Goal: Find contact information: Find contact information

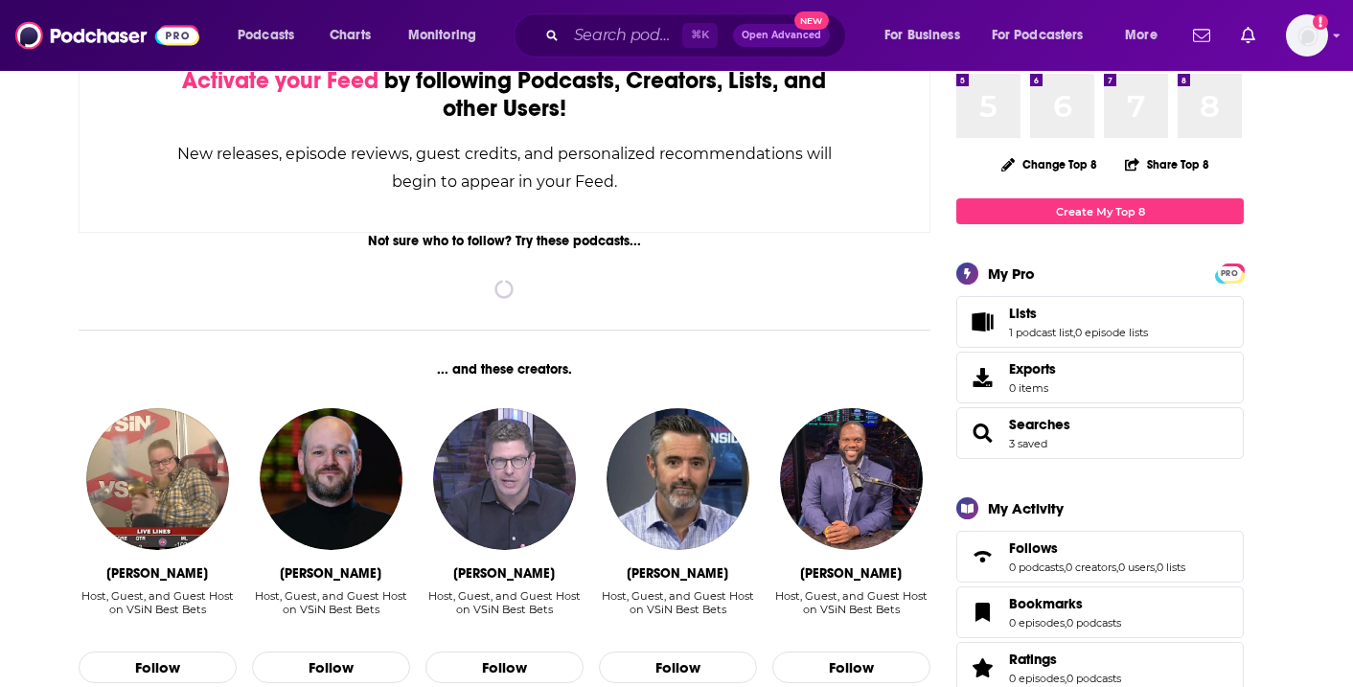
scroll to position [157, 0]
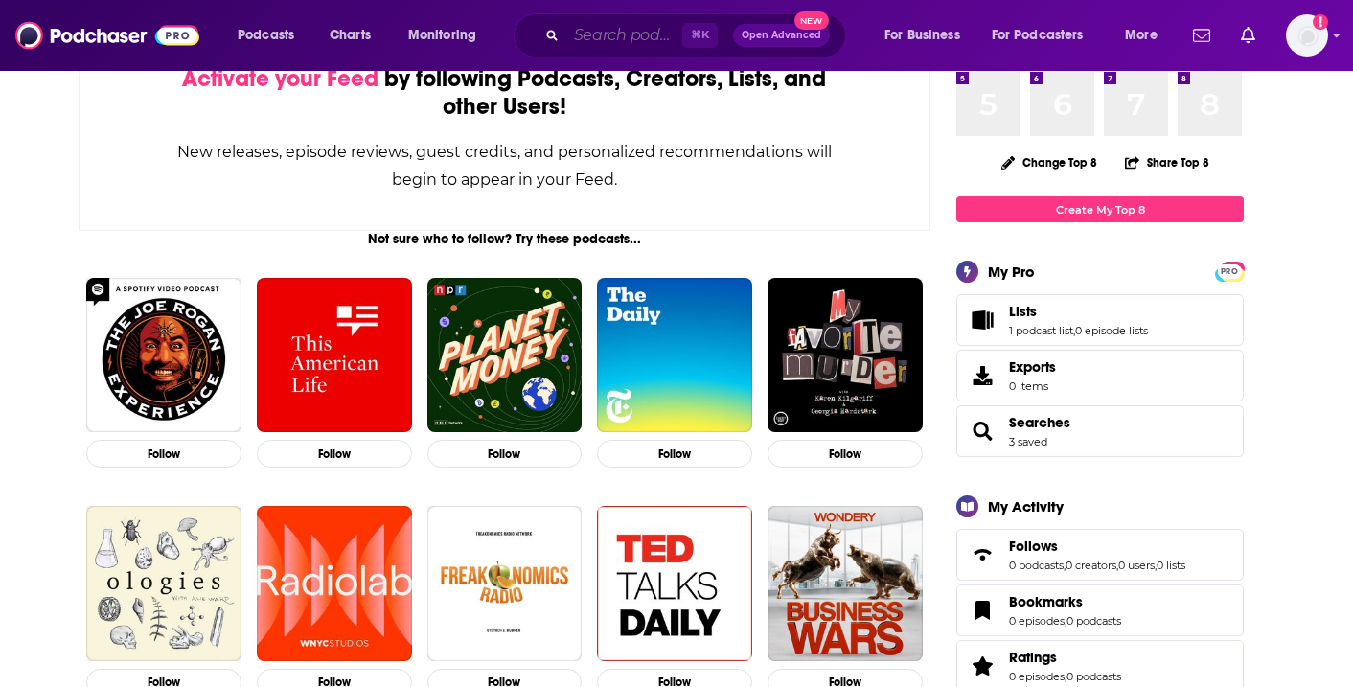
click at [635, 39] on input "Search podcasts, credits, & more..." at bounding box center [624, 35] width 116 height 31
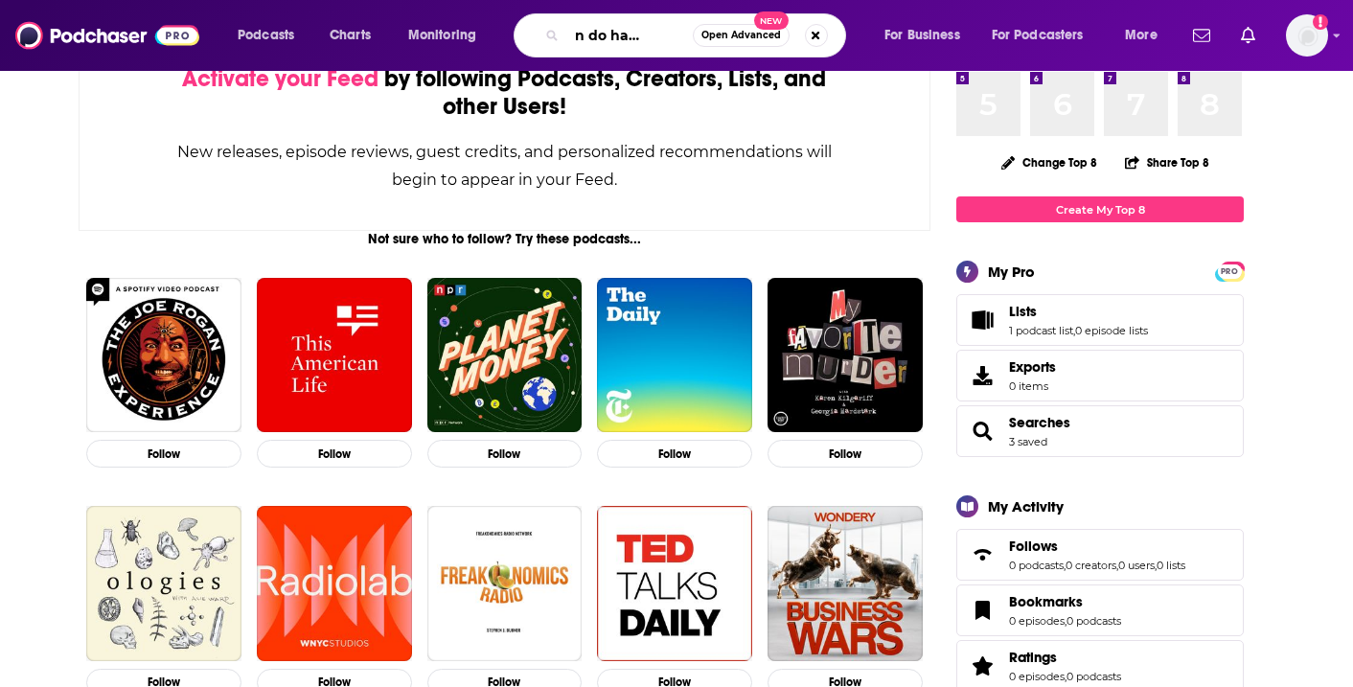
scroll to position [0, 0]
type input "we can do hard things"
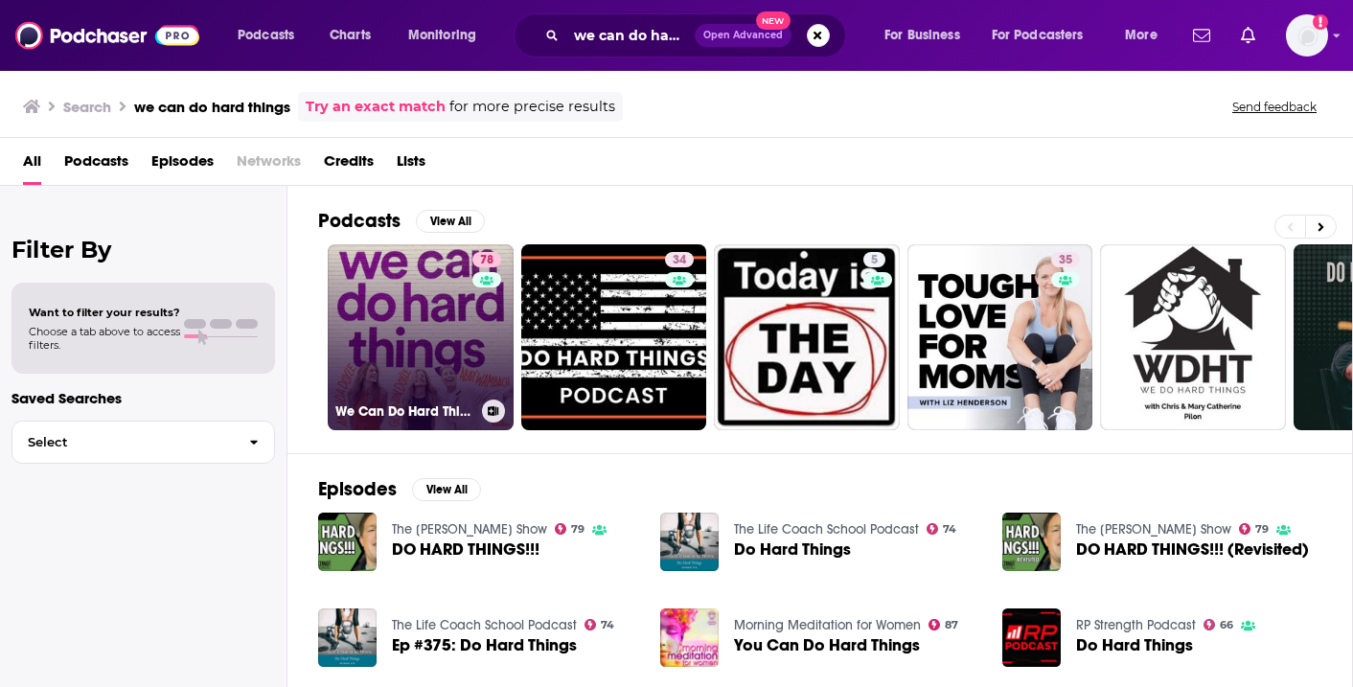
click at [460, 366] on link "78 We Can Do Hard Things" at bounding box center [421, 337] width 186 height 186
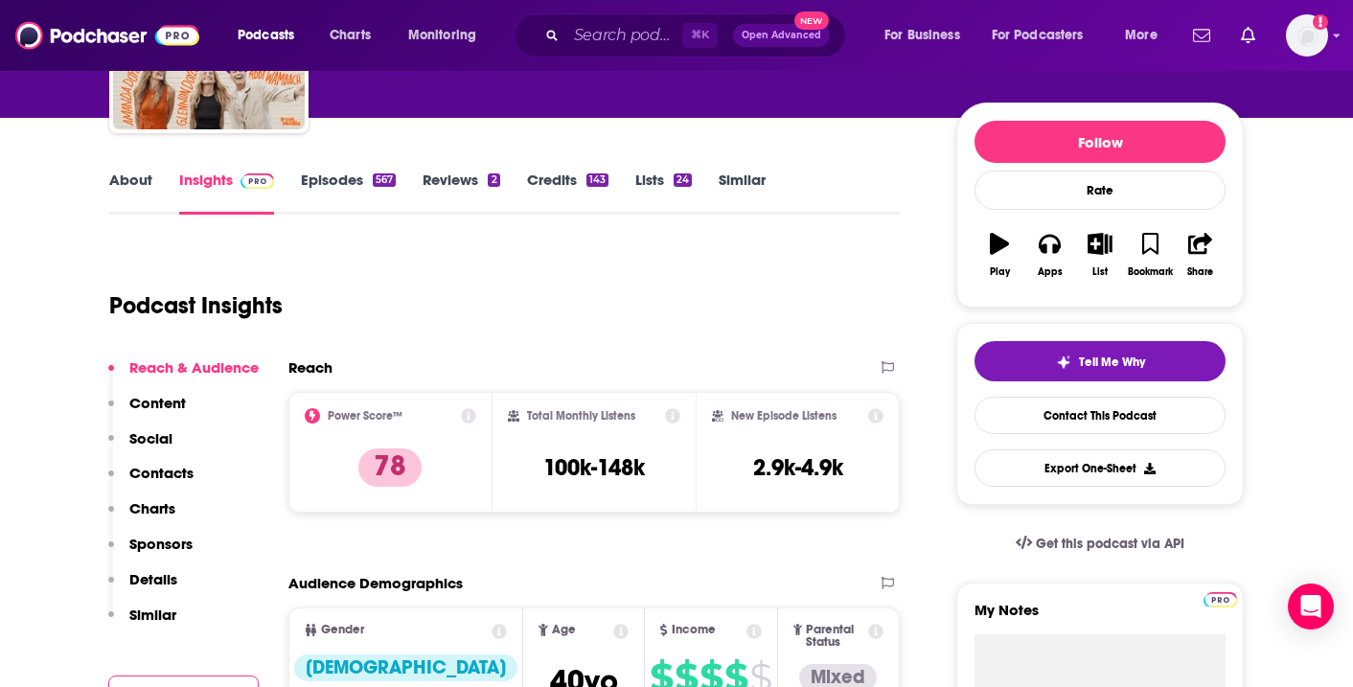
scroll to position [188, 0]
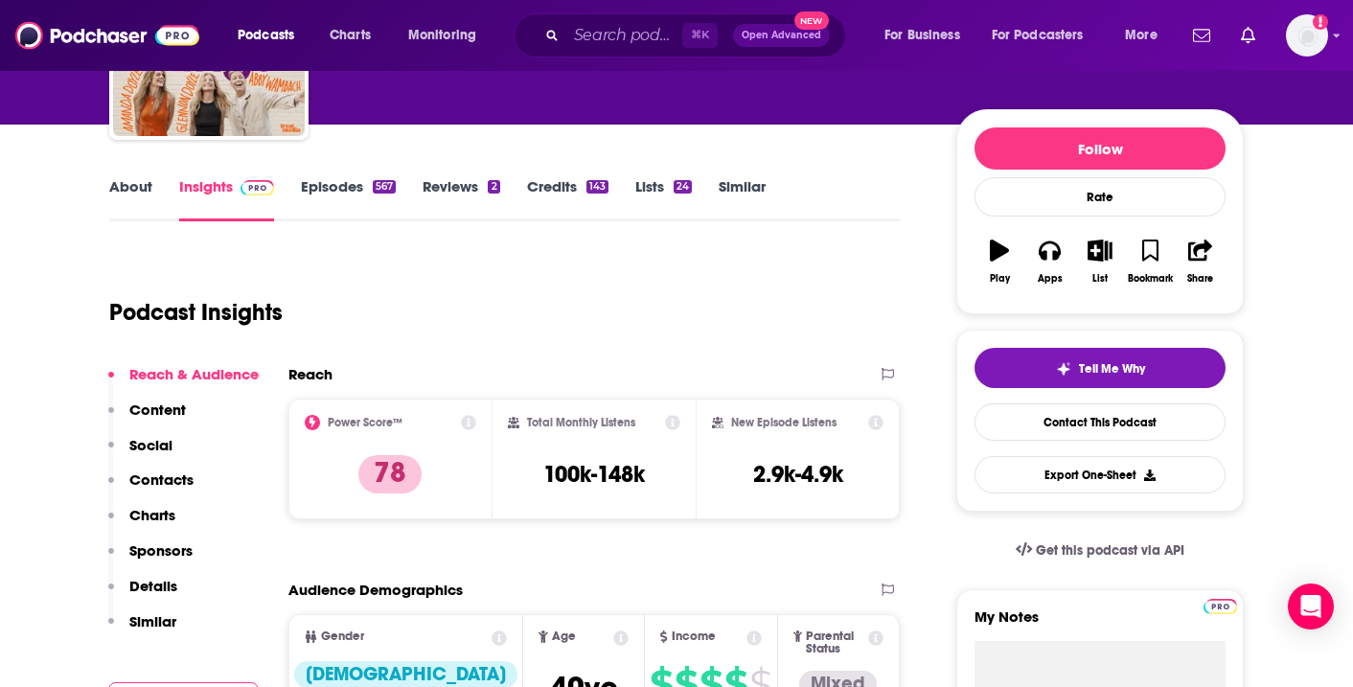
click at [345, 190] on link "Episodes 567" at bounding box center [348, 199] width 95 height 44
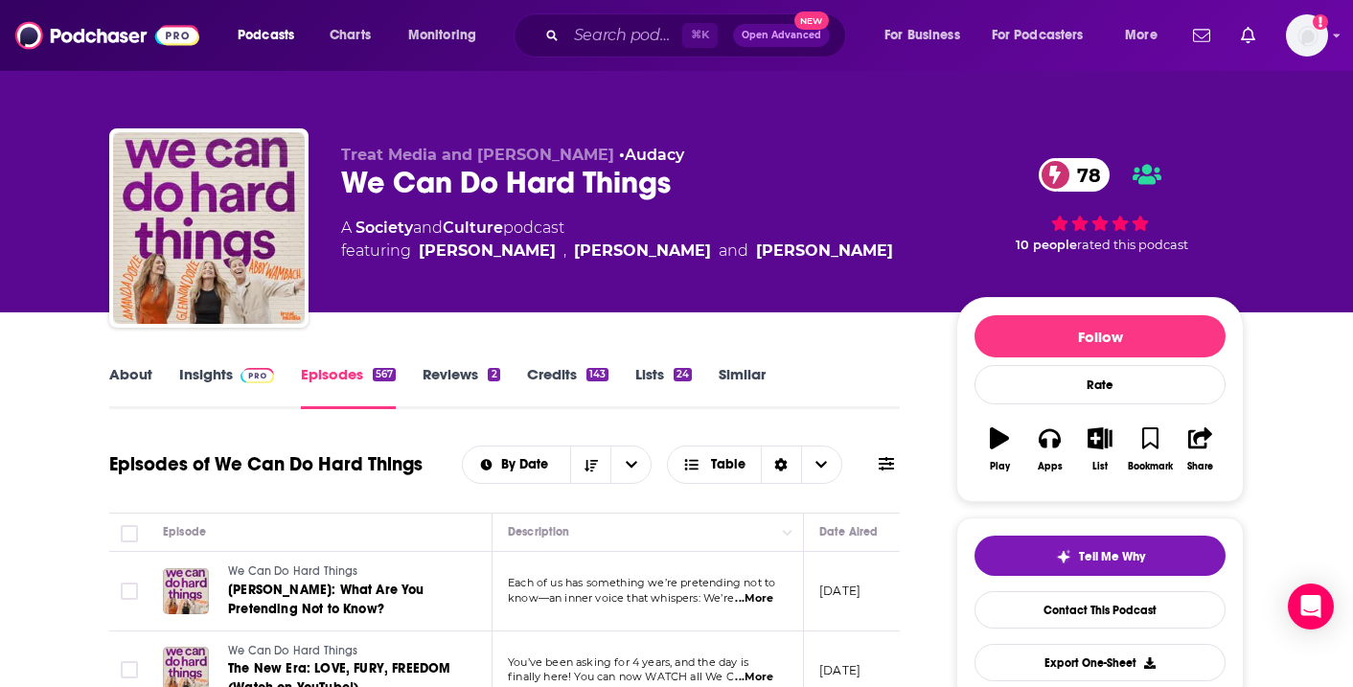
click at [209, 389] on link "Insights" at bounding box center [226, 387] width 95 height 44
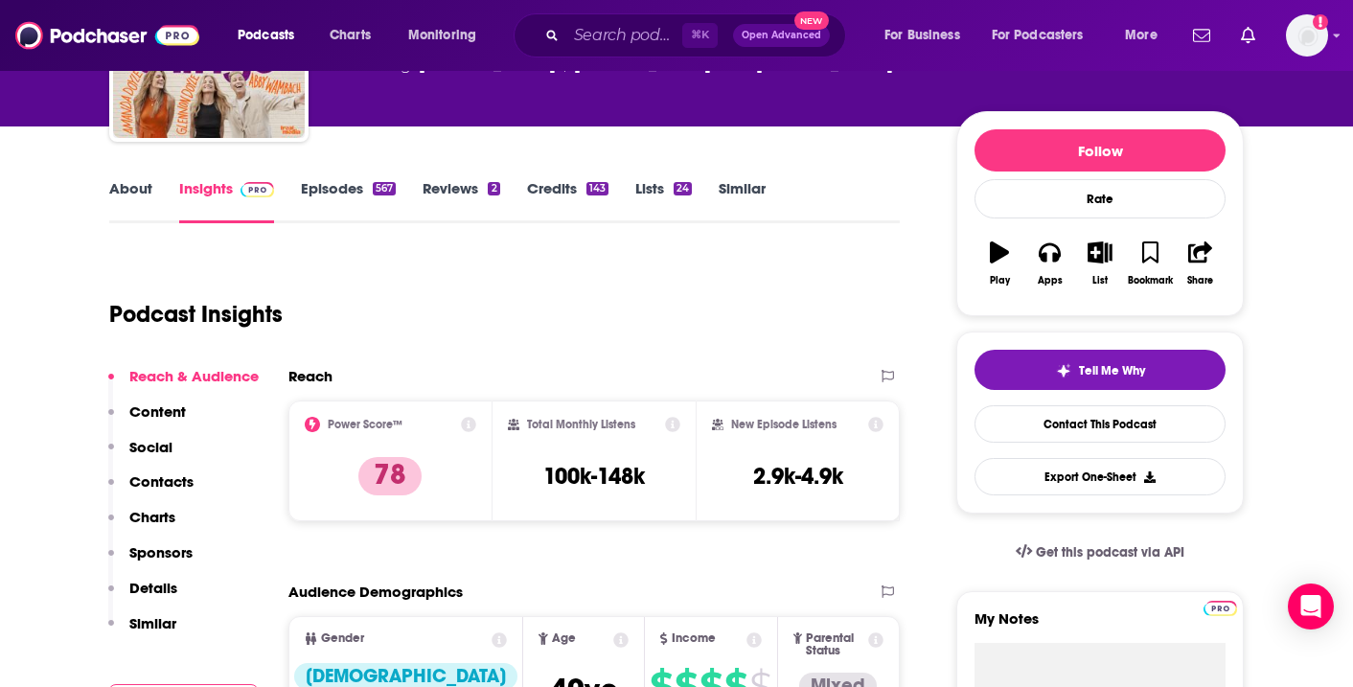
scroll to position [76, 0]
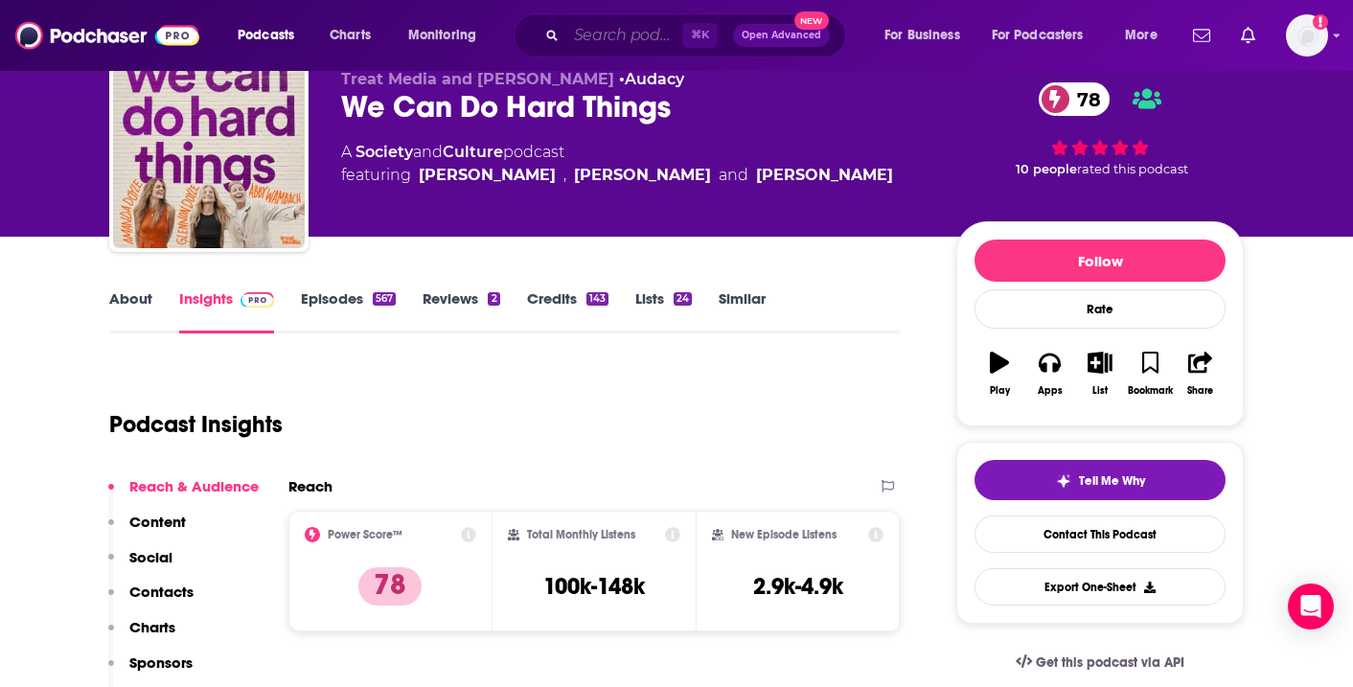
click at [606, 38] on input "Search podcasts, credits, & more..." at bounding box center [624, 35] width 116 height 31
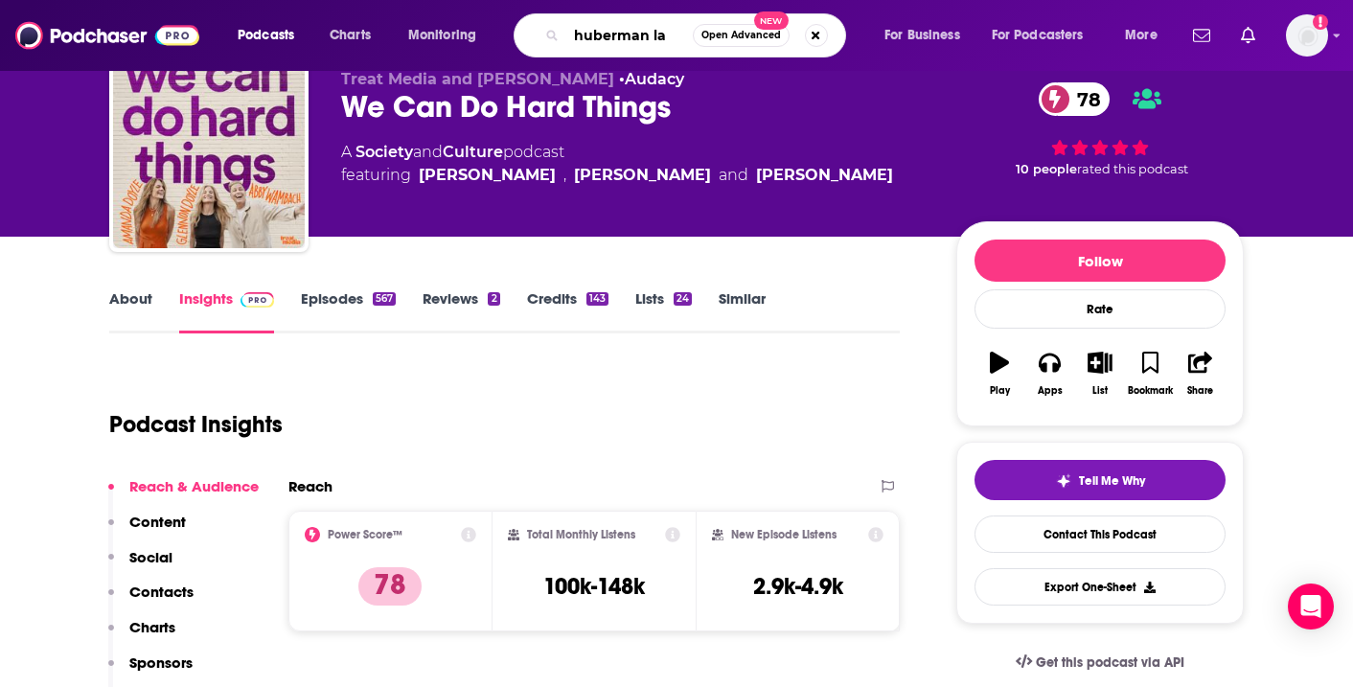
type input "huberman lab"
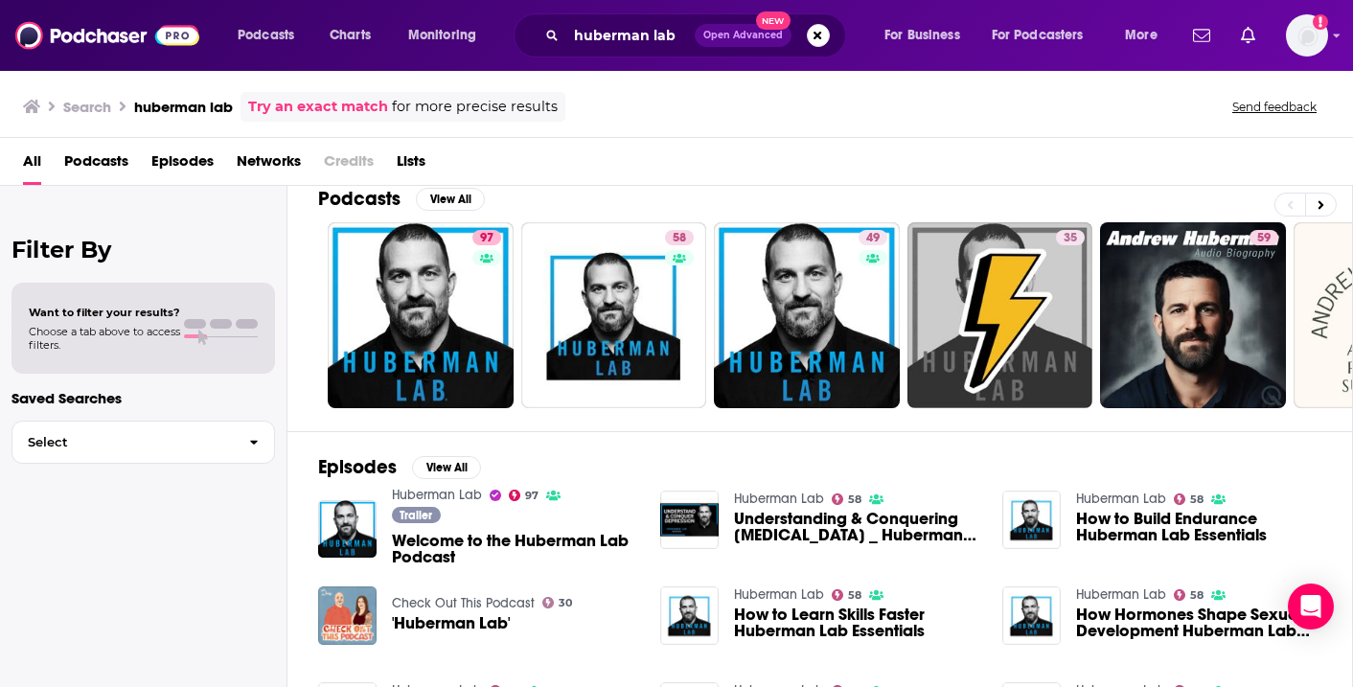
scroll to position [26, 0]
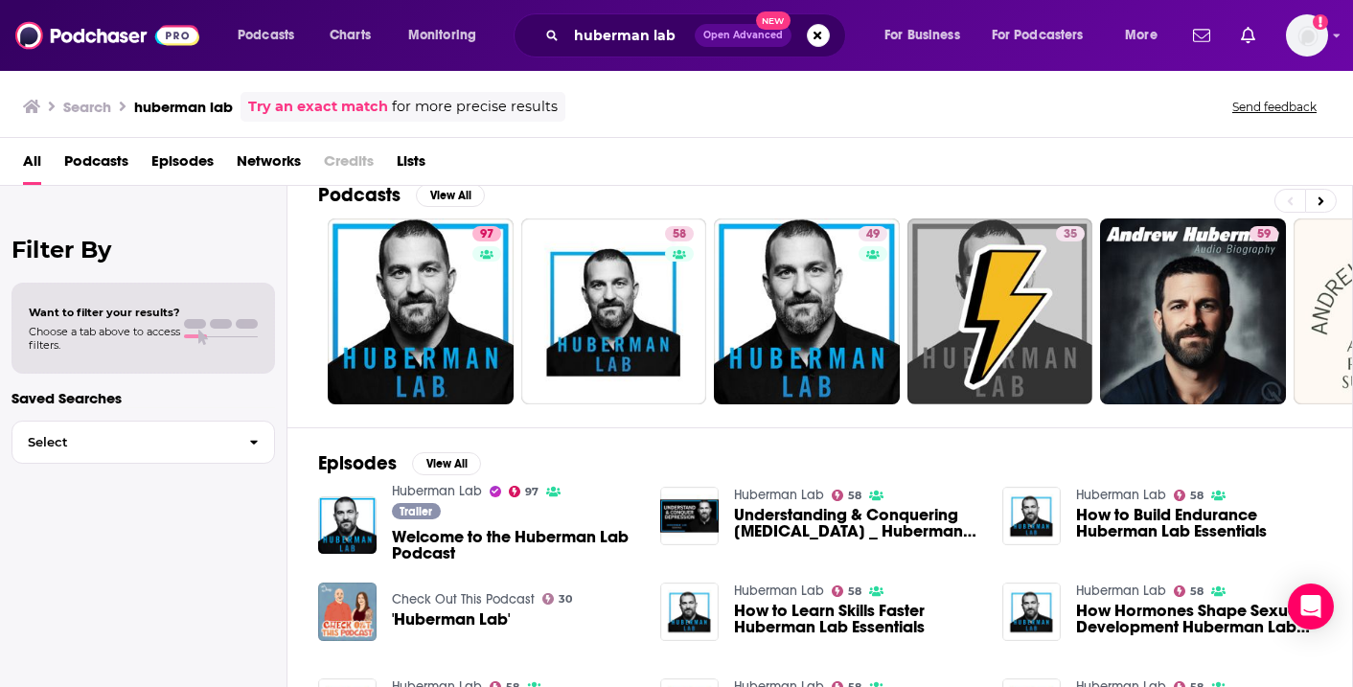
click at [447, 541] on span "Welcome to the Huberman Lab Podcast" at bounding box center [514, 545] width 245 height 33
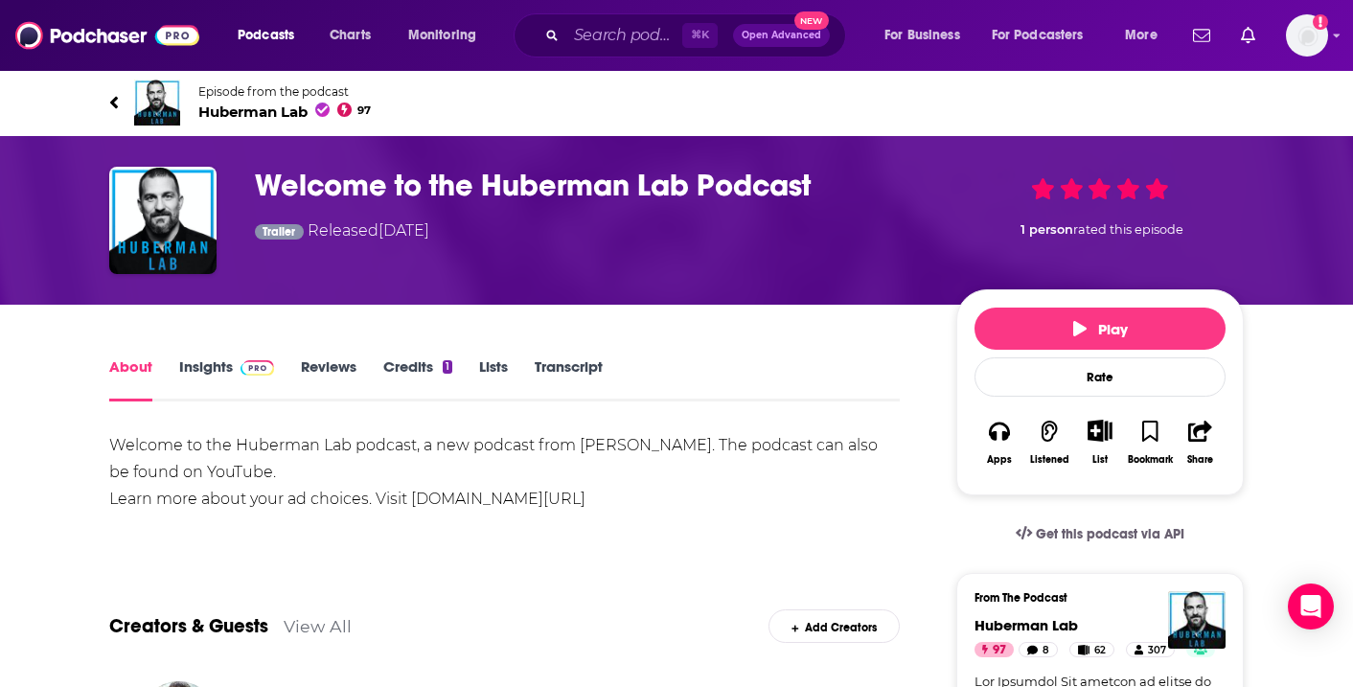
click at [201, 368] on link "Insights" at bounding box center [226, 379] width 95 height 44
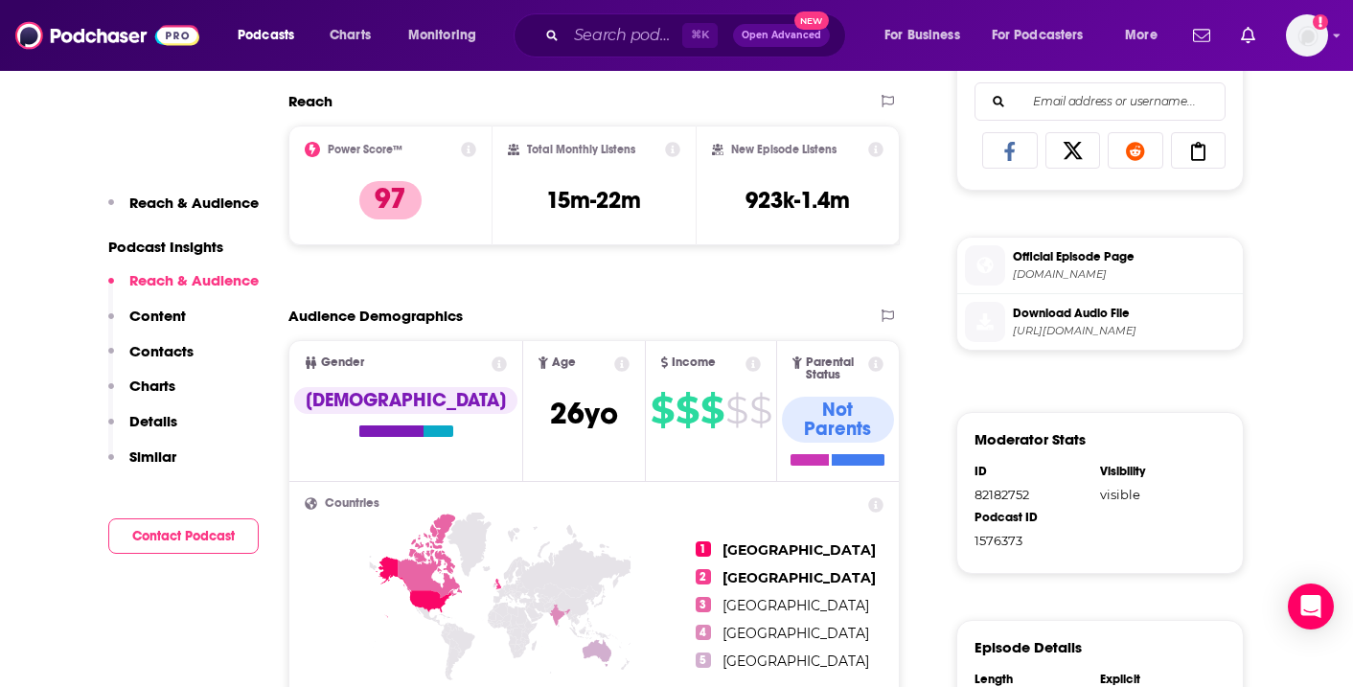
scroll to position [848, 0]
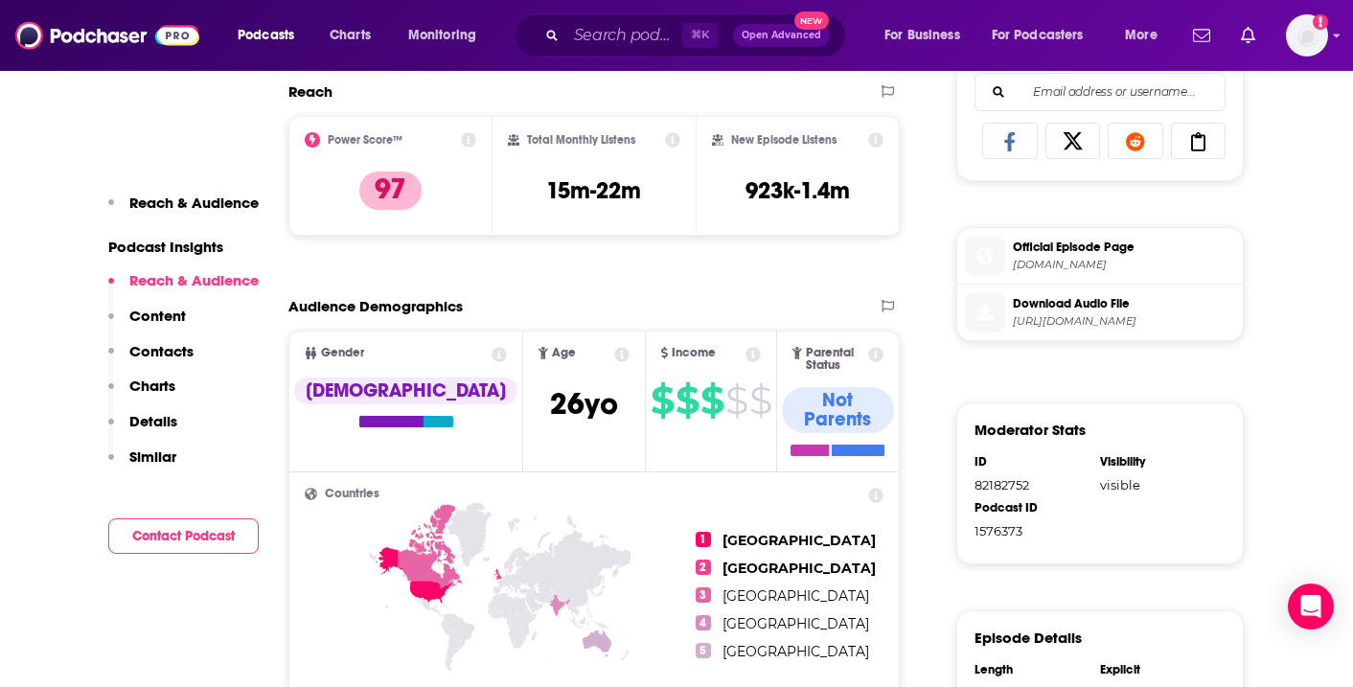
click at [171, 536] on button "Contact Podcast" at bounding box center [183, 535] width 150 height 35
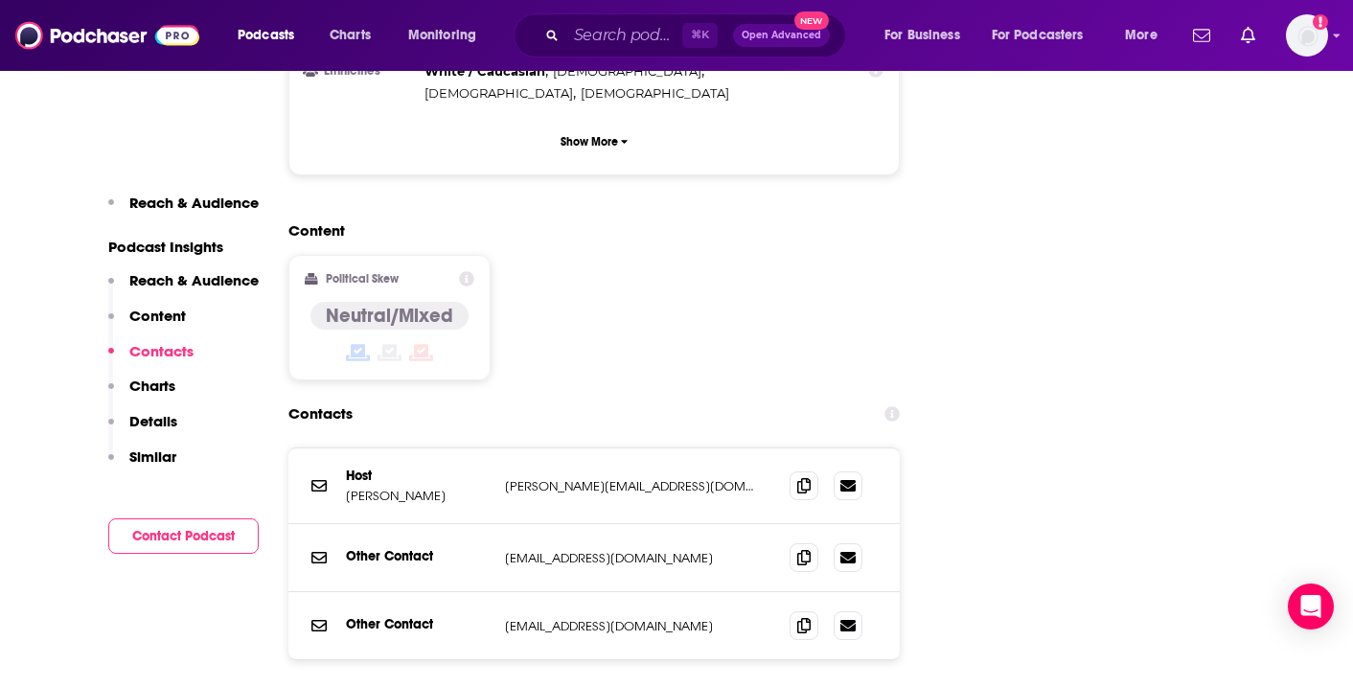
scroll to position [1755, 0]
click at [806, 475] on icon at bounding box center [803, 482] width 13 height 15
click at [799, 547] on icon at bounding box center [803, 554] width 13 height 15
click at [802, 615] on icon at bounding box center [803, 622] width 13 height 15
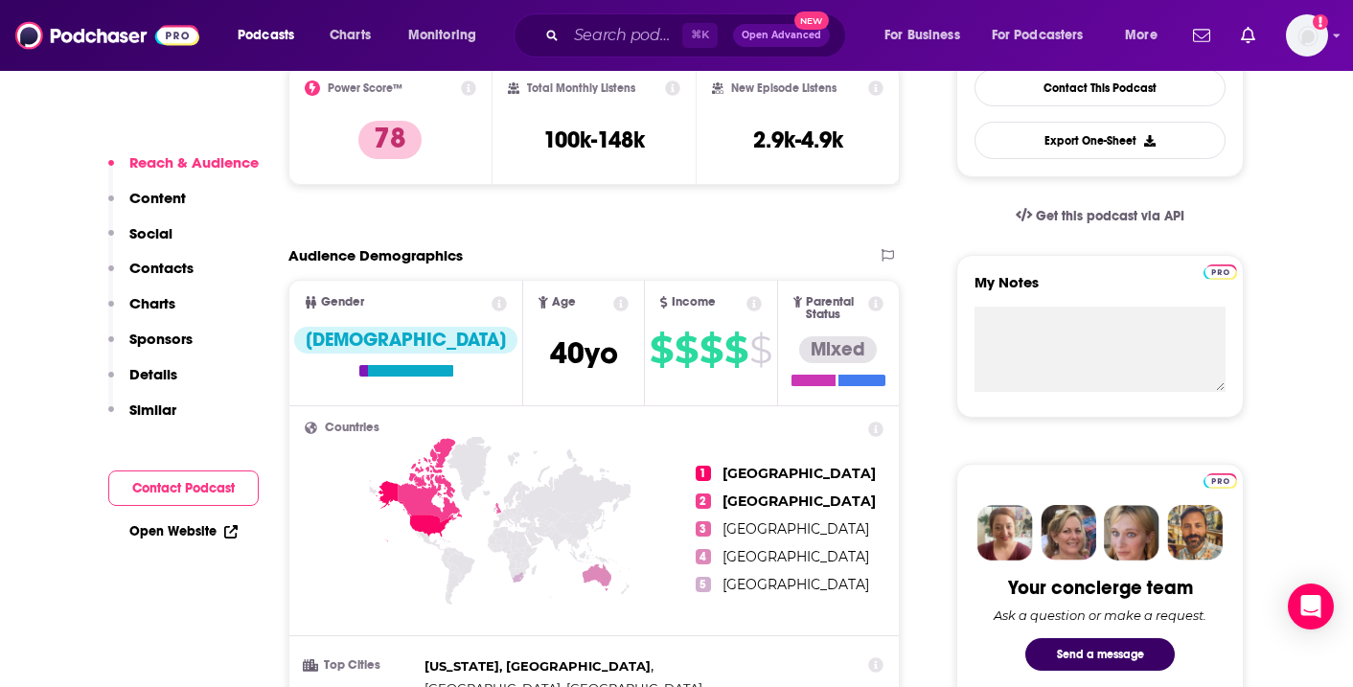
click at [176, 493] on button "Contact Podcast" at bounding box center [183, 487] width 150 height 35
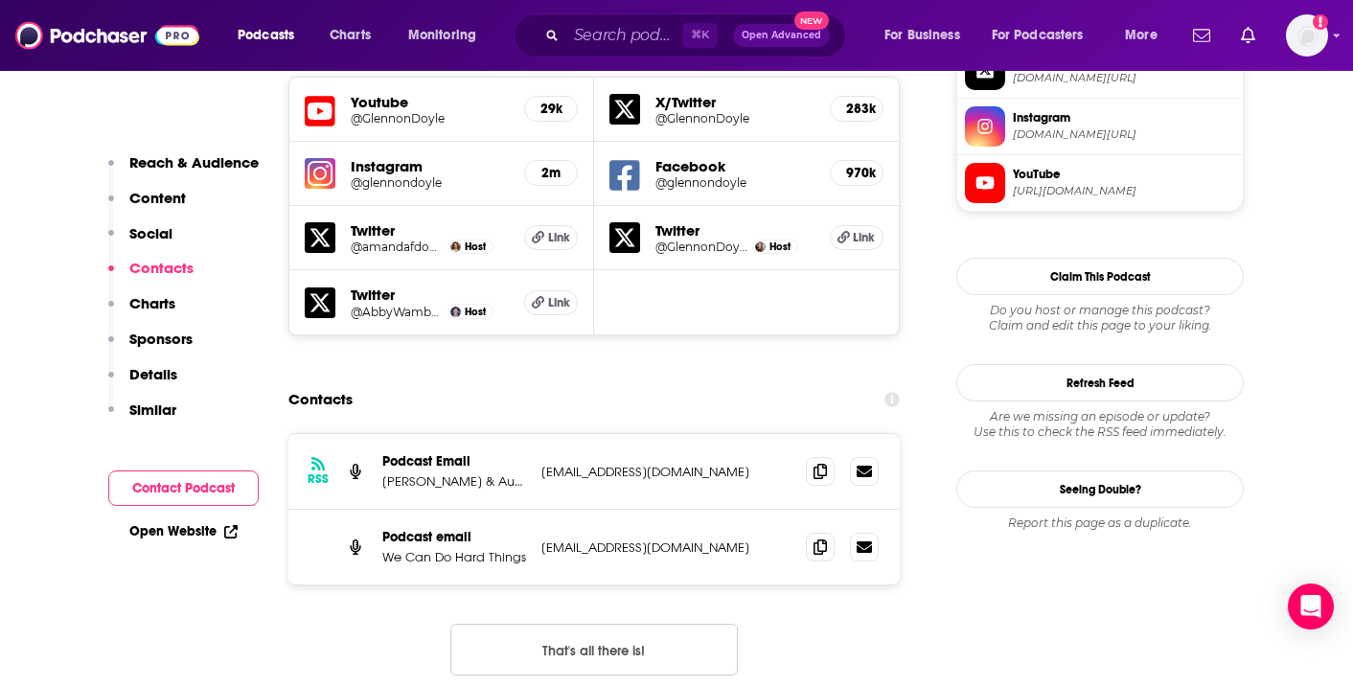
scroll to position [1755, 0]
click at [824, 455] on span at bounding box center [820, 469] width 29 height 29
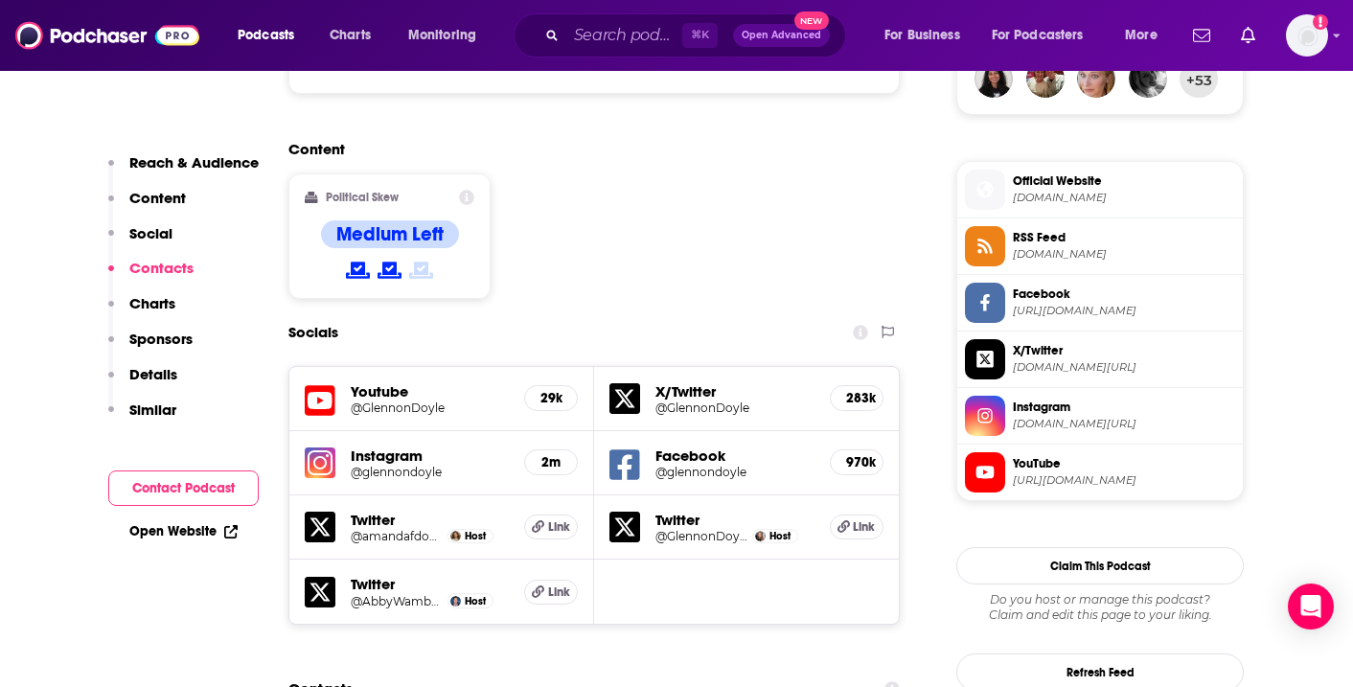
scroll to position [1461, 0]
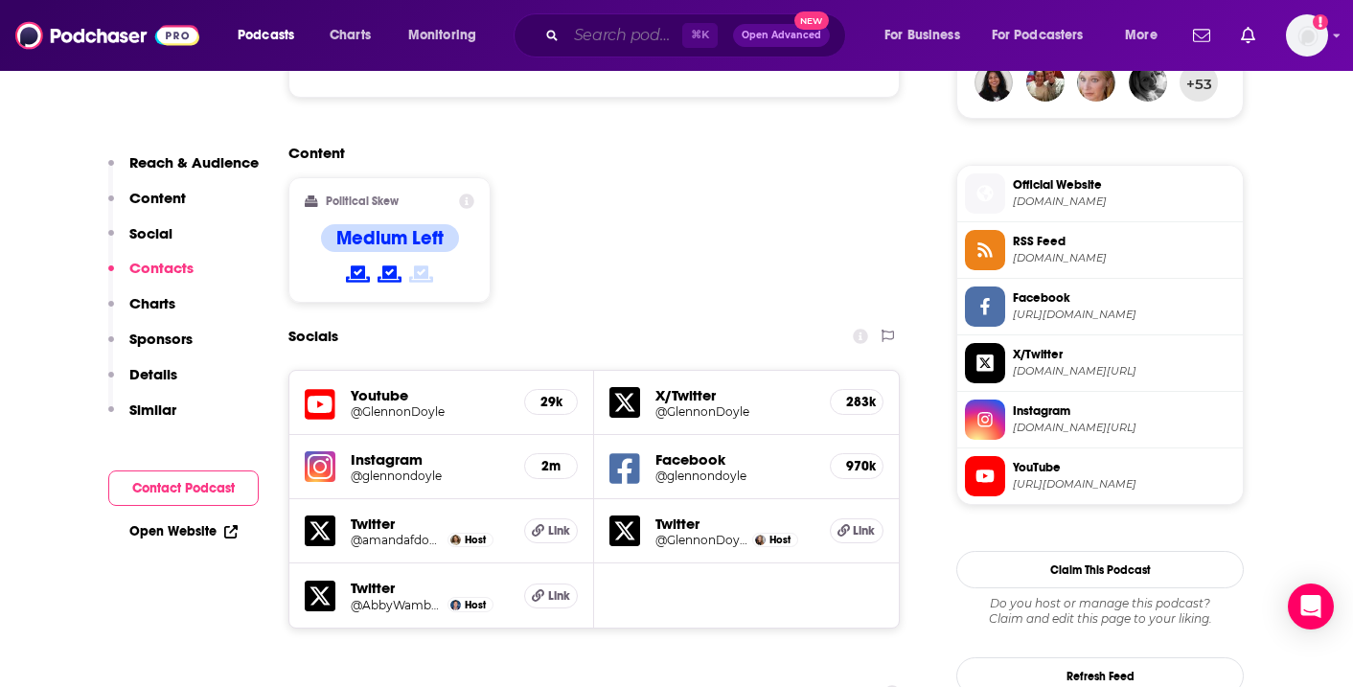
click at [606, 25] on input "Search podcasts, credits, & more..." at bounding box center [624, 35] width 116 height 31
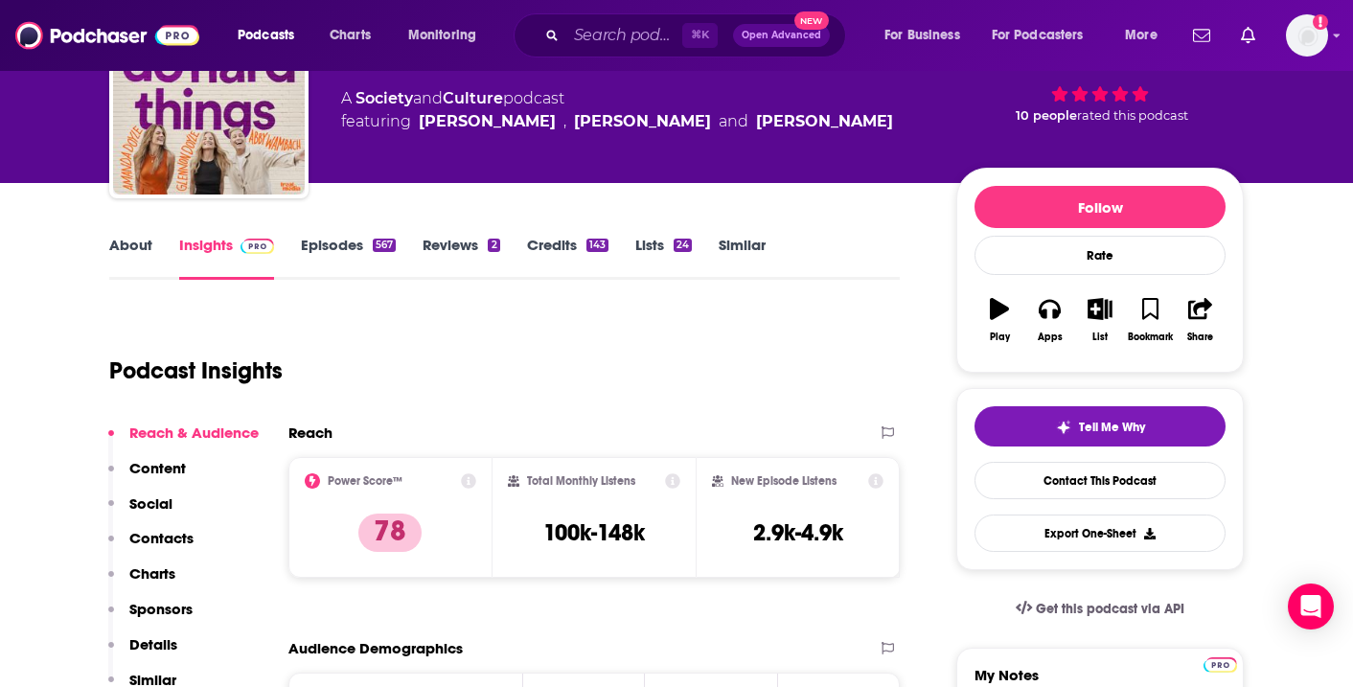
scroll to position [124, 0]
